Goal: Transaction & Acquisition: Register for event/course

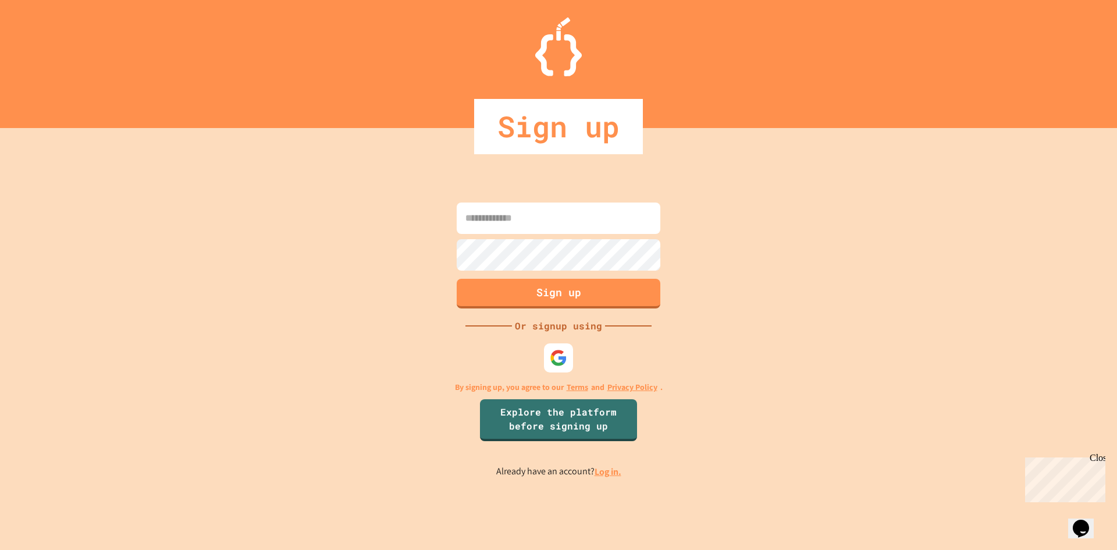
click at [579, 221] on input at bounding box center [559, 218] width 204 height 31
click at [828, 429] on div "Sign up Or signup using By signing up, you agree to our Terms and Privacy Polic…" at bounding box center [558, 339] width 1117 height 422
click at [592, 424] on link "Explore the platform before signing up" at bounding box center [559, 419] width 157 height 44
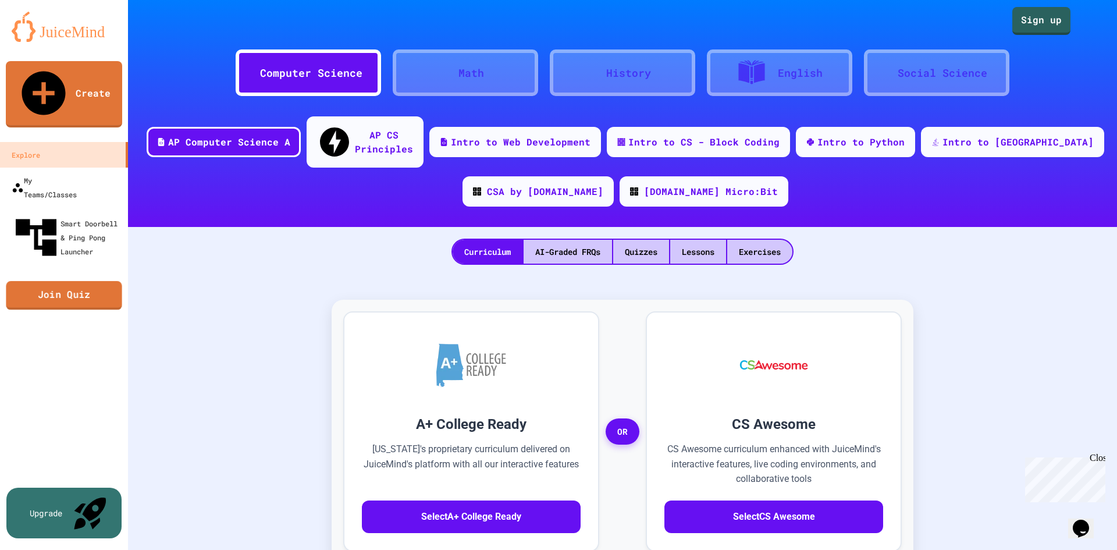
click at [68, 281] on link "Join Quiz" at bounding box center [64, 295] width 116 height 29
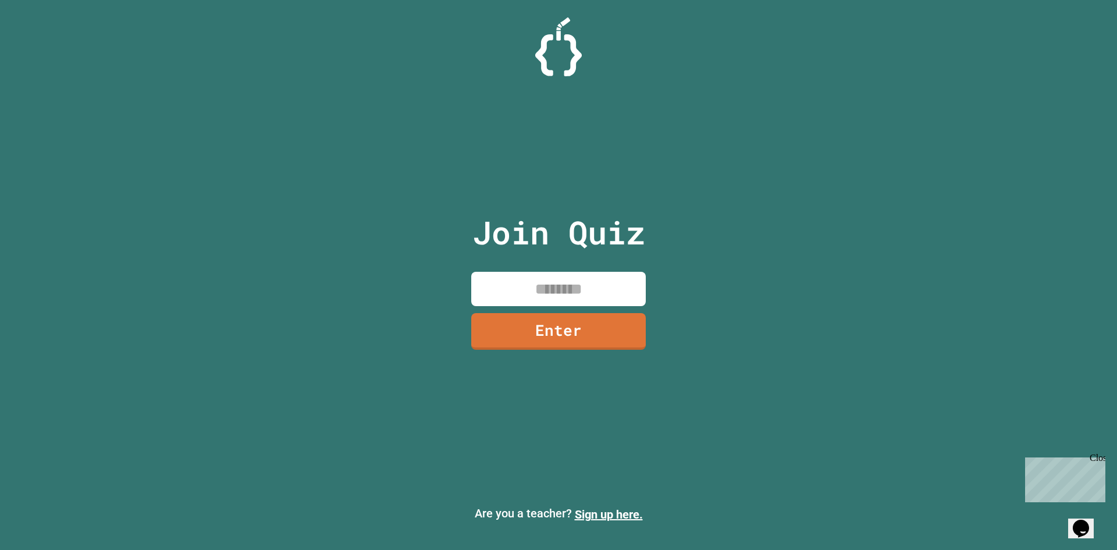
click at [552, 287] on input at bounding box center [558, 289] width 175 height 34
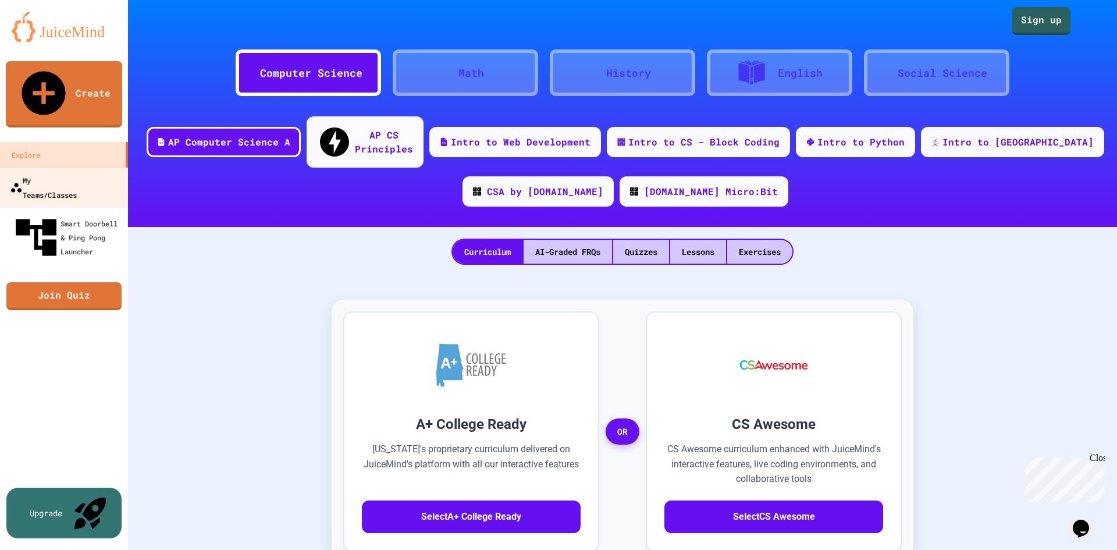
click at [66, 173] on div "My Teams/Classes" at bounding box center [43, 187] width 67 height 29
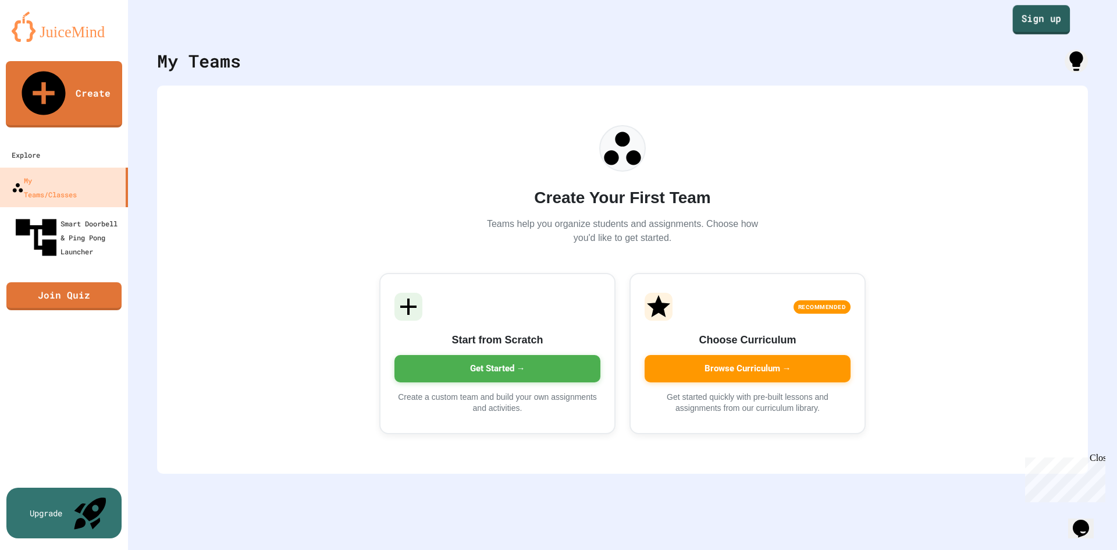
click at [1042, 13] on link "Sign up" at bounding box center [1042, 19] width 58 height 29
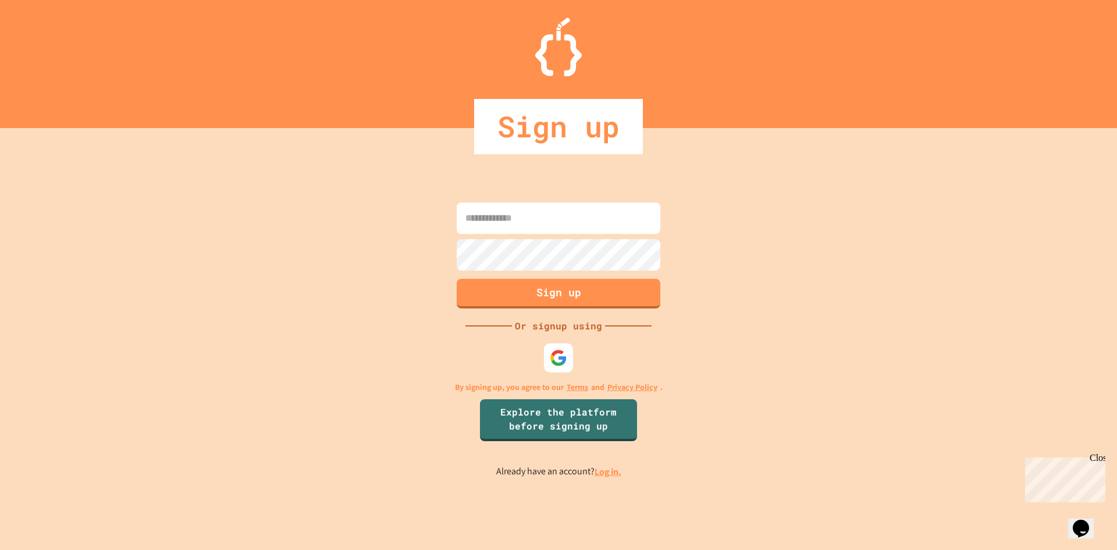
click at [548, 214] on input at bounding box center [559, 218] width 204 height 31
type input "**********"
click at [562, 297] on button "Sign up" at bounding box center [559, 292] width 208 height 30
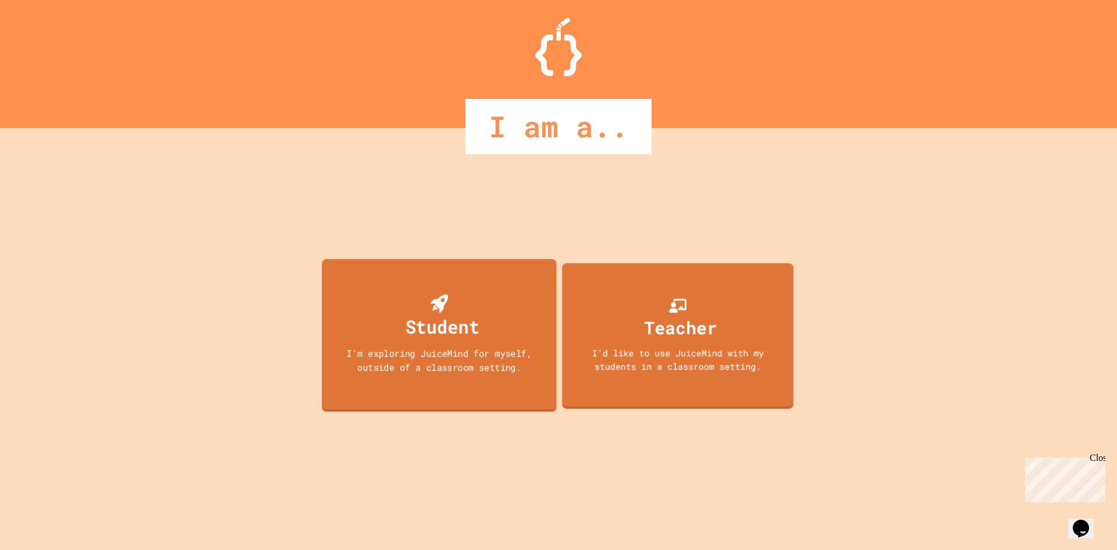
click at [490, 345] on div "Student I'm exploring JuiceMind for myself, outside of a classroom setting." at bounding box center [439, 335] width 235 height 153
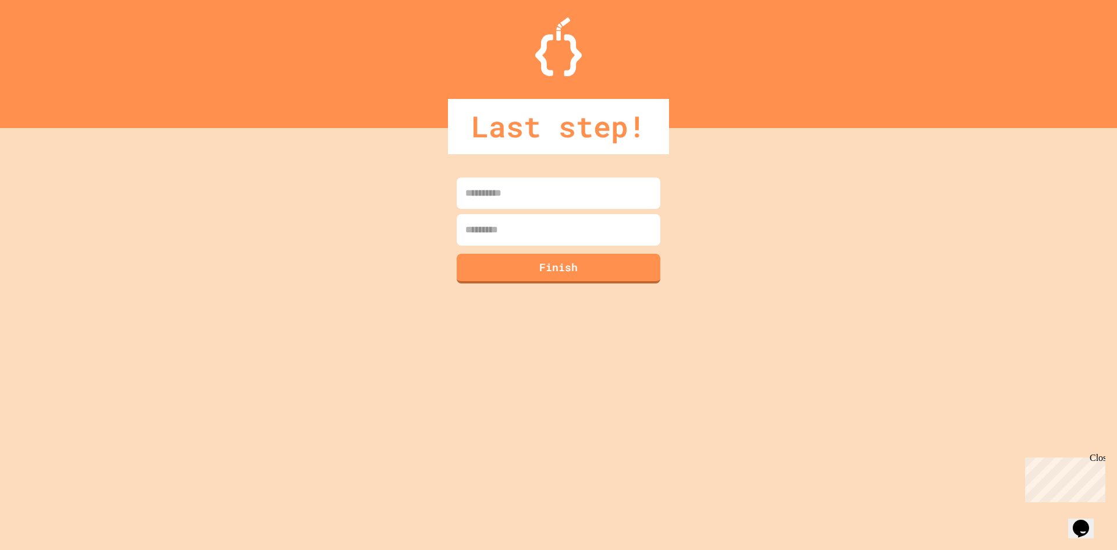
click at [596, 200] on input at bounding box center [559, 192] width 204 height 31
type input "********"
click at [580, 220] on input at bounding box center [559, 229] width 204 height 31
type input "*******"
click at [577, 265] on button "Finish" at bounding box center [559, 267] width 208 height 30
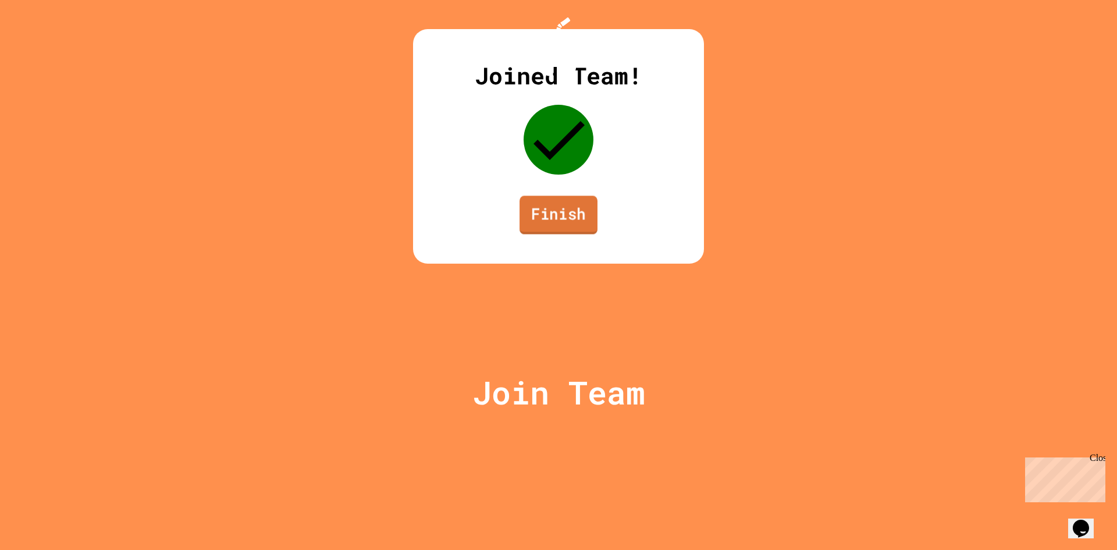
click at [566, 234] on link "Finish" at bounding box center [559, 215] width 78 height 38
